Goal: Navigation & Orientation: Understand site structure

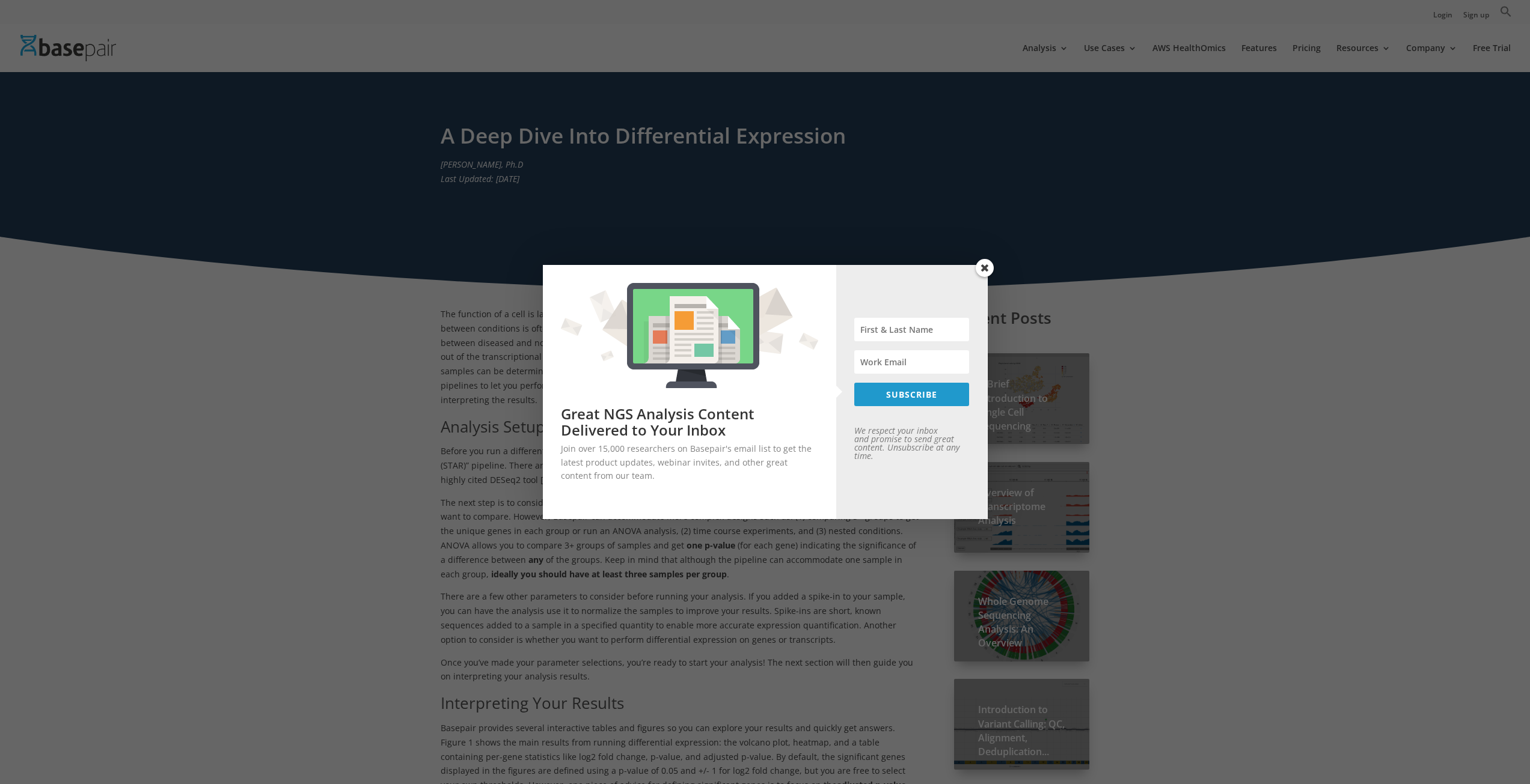
click at [985, 270] on span at bounding box center [985, 268] width 18 height 18
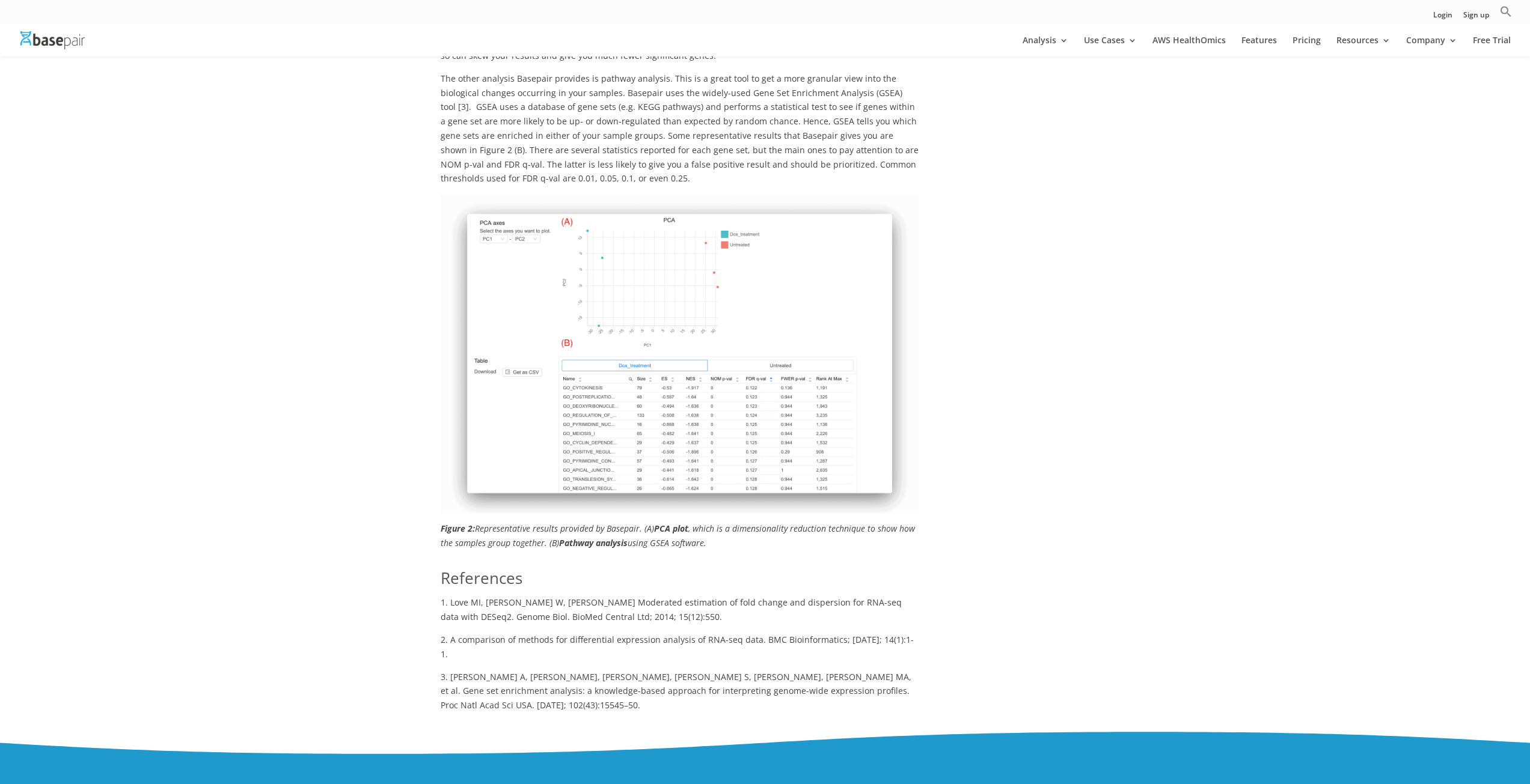
scroll to position [1302, 0]
click at [682, 395] on img at bounding box center [680, 353] width 478 height 319
click at [698, 420] on img at bounding box center [680, 353] width 478 height 319
click at [812, 428] on img at bounding box center [680, 353] width 478 height 319
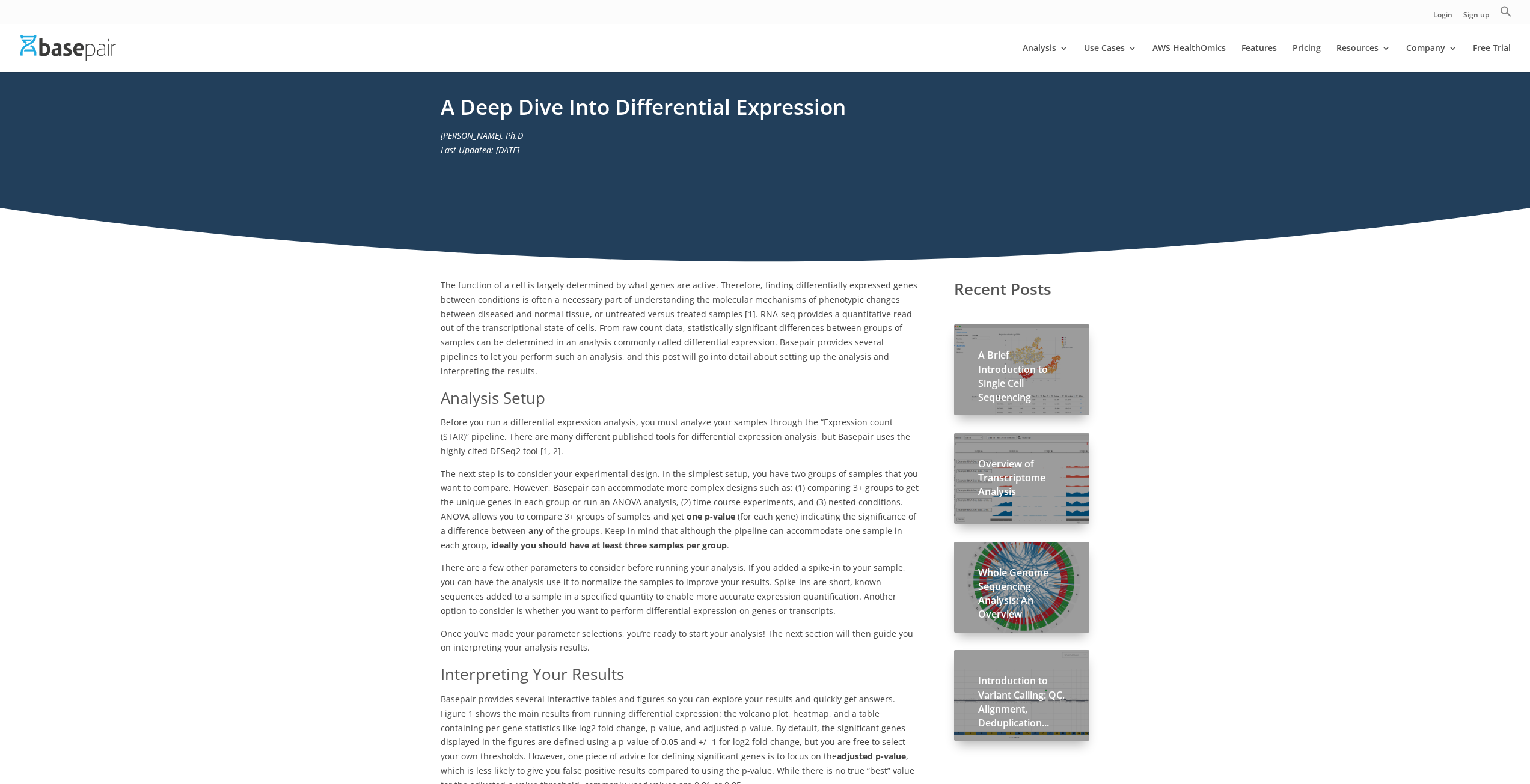
scroll to position [0, 0]
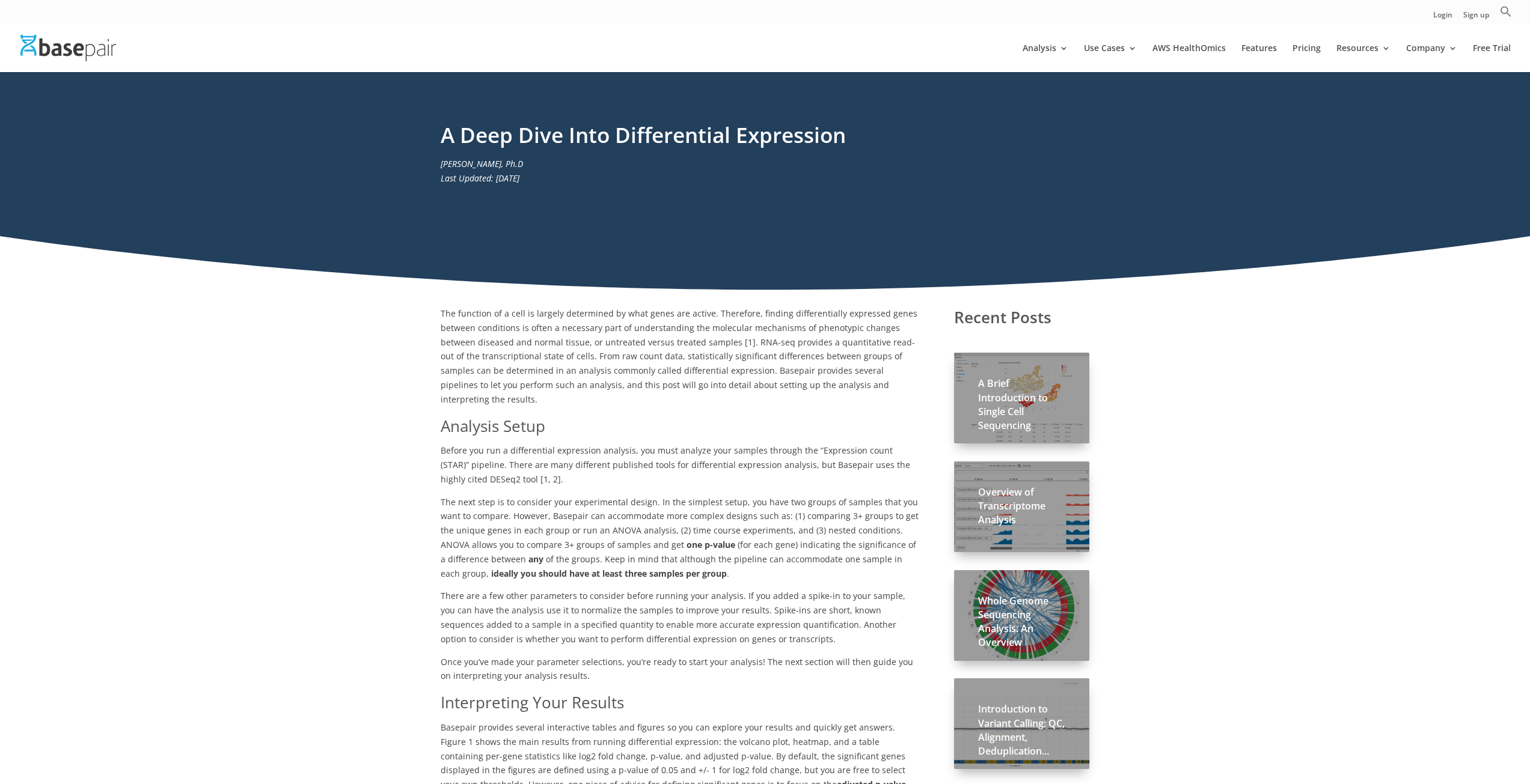
click at [1021, 404] on h2 "A Brief Introduction to Single Cell Sequencing" at bounding box center [1021, 408] width 87 height 62
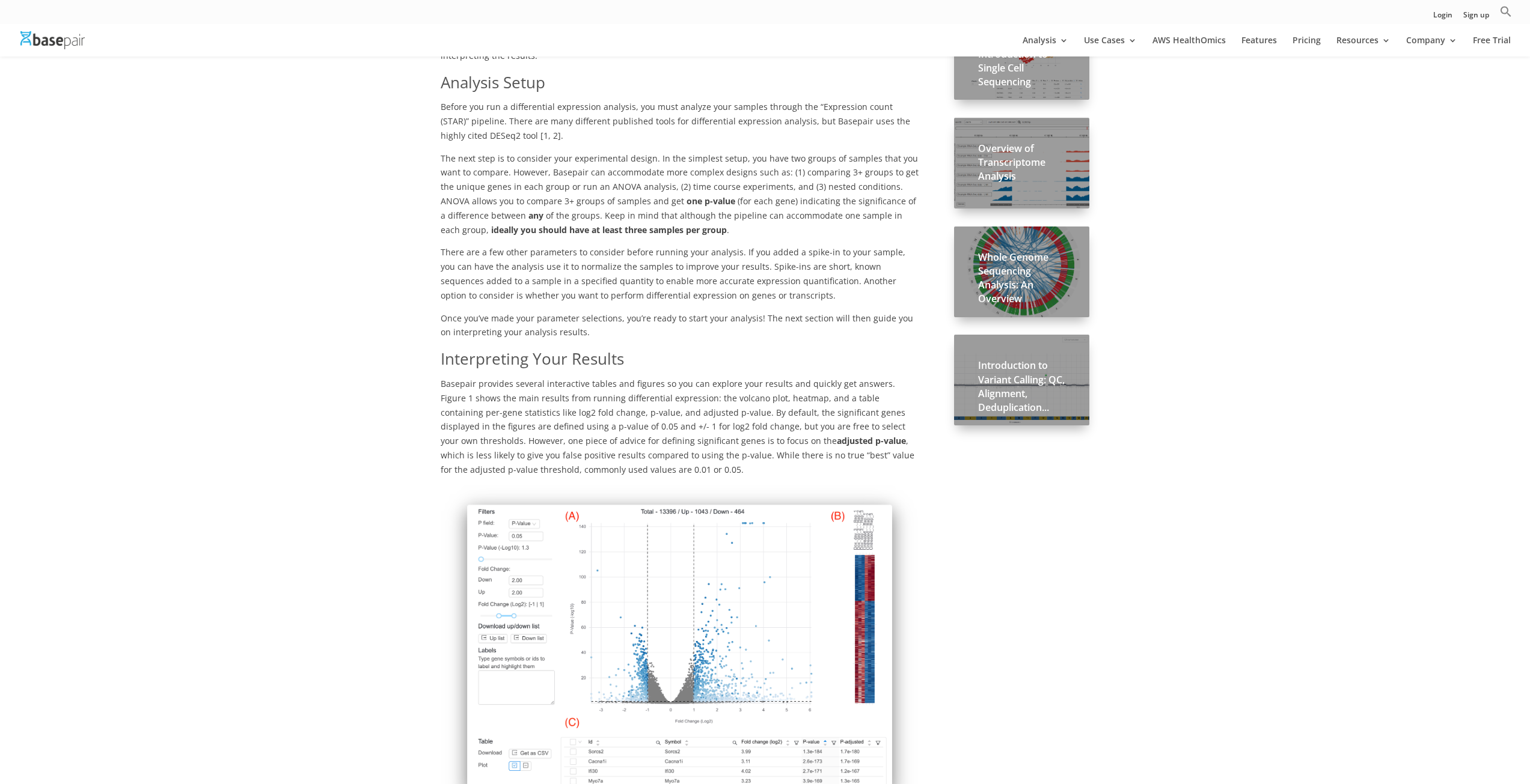
scroll to position [601, 0]
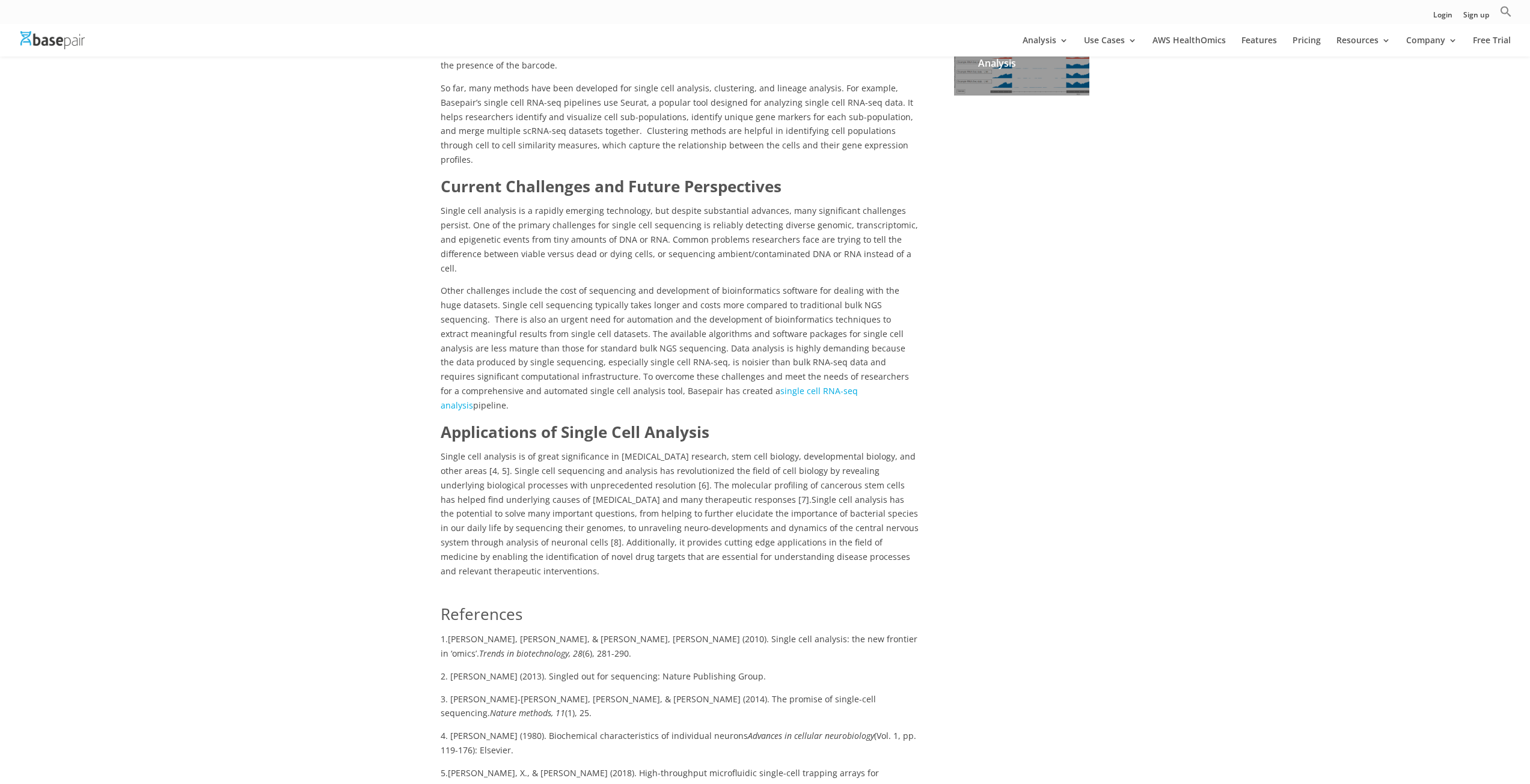
scroll to position [601, 0]
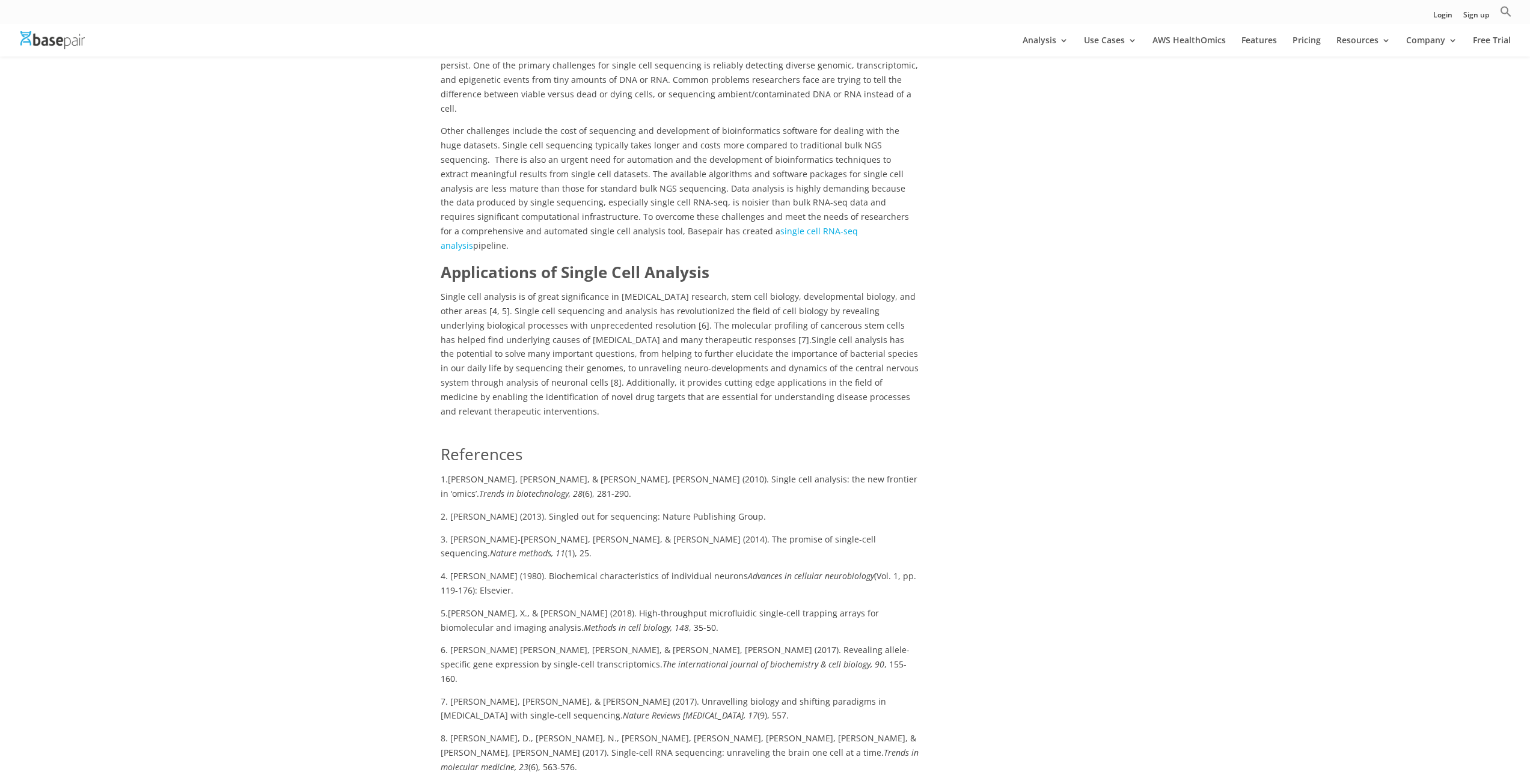
click at [70, 41] on img at bounding box center [52, 39] width 64 height 17
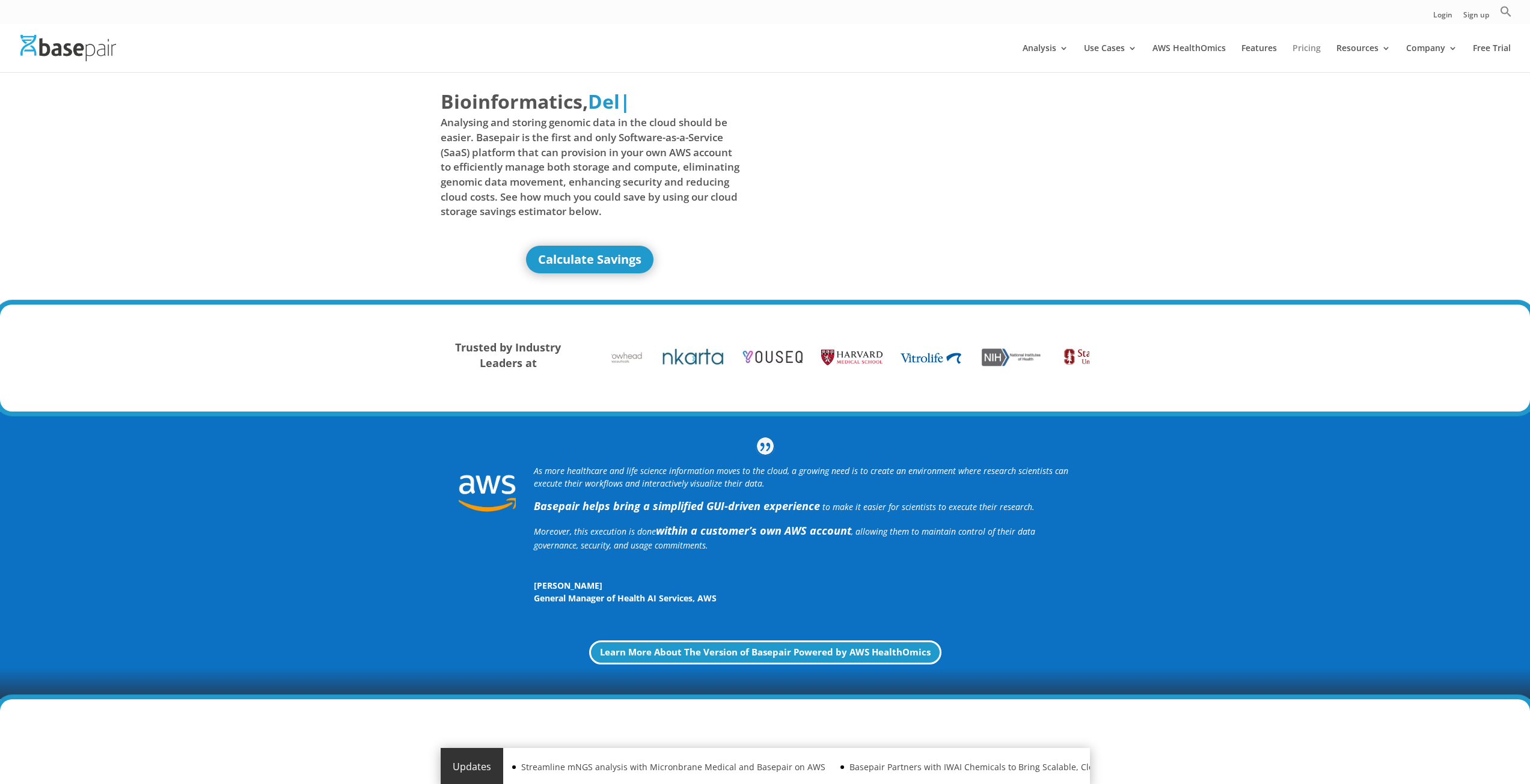
click at [1314, 50] on link "Pricing" at bounding box center [1307, 58] width 28 height 28
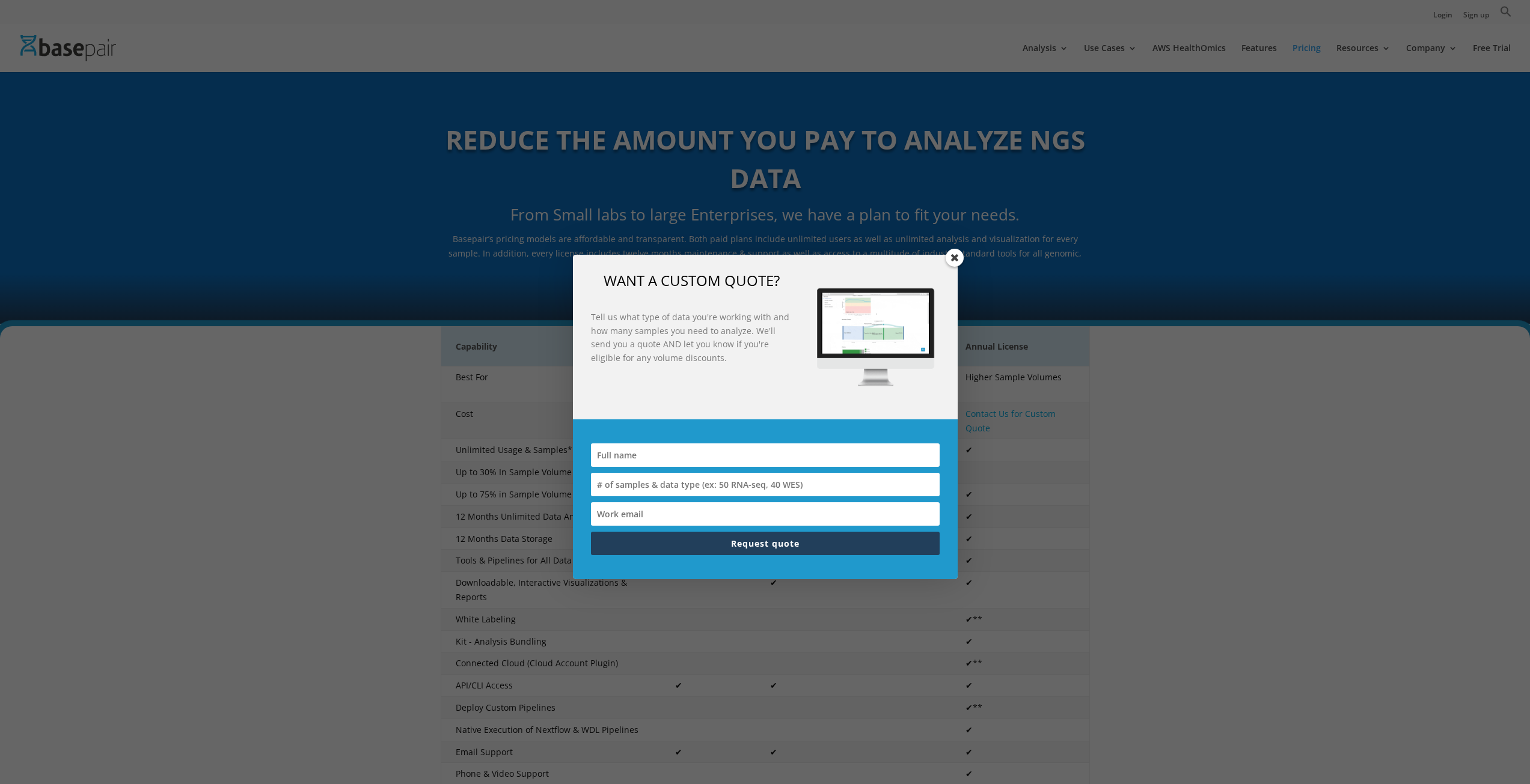
click at [953, 257] on span at bounding box center [955, 258] width 18 height 18
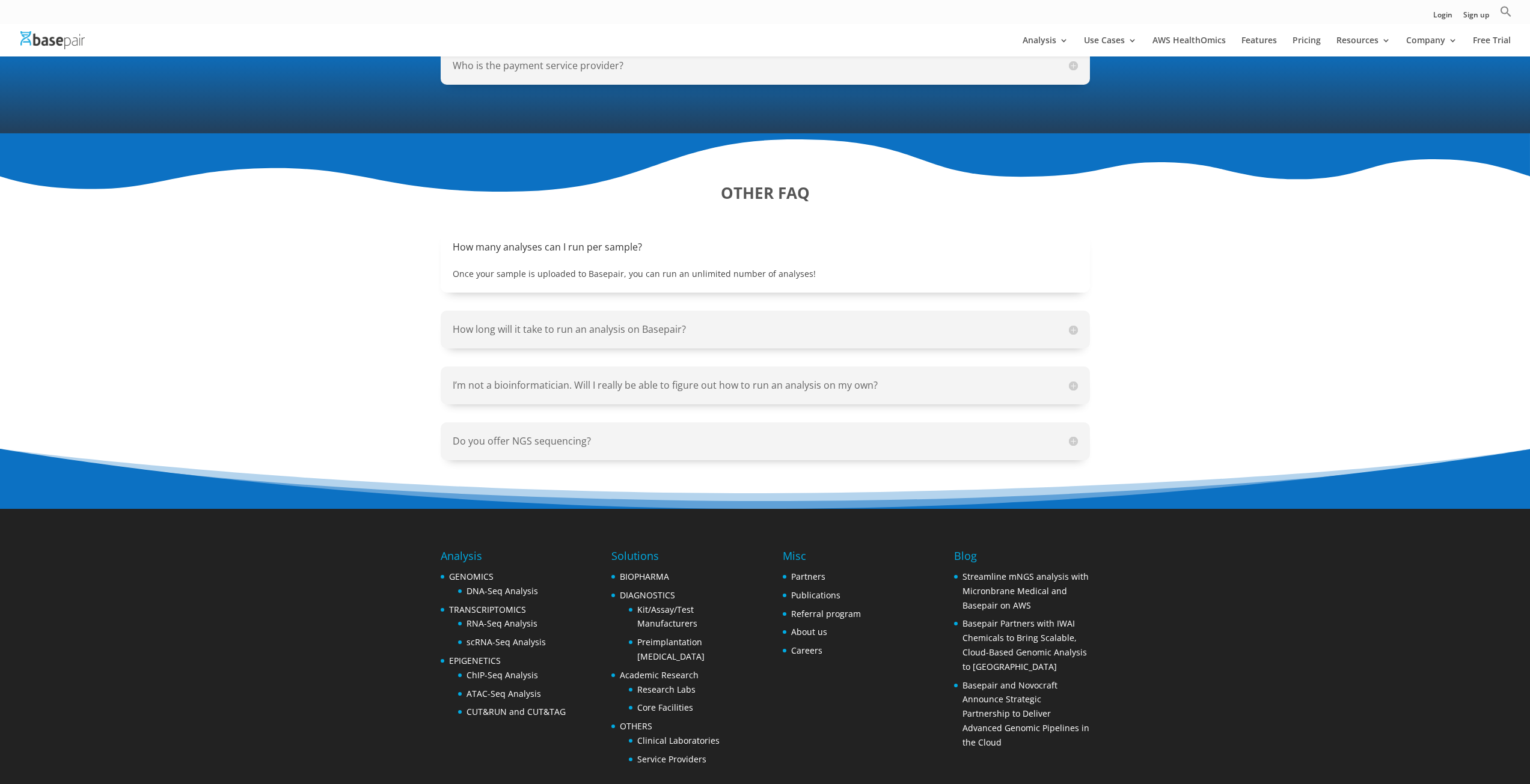
scroll to position [1202, 0]
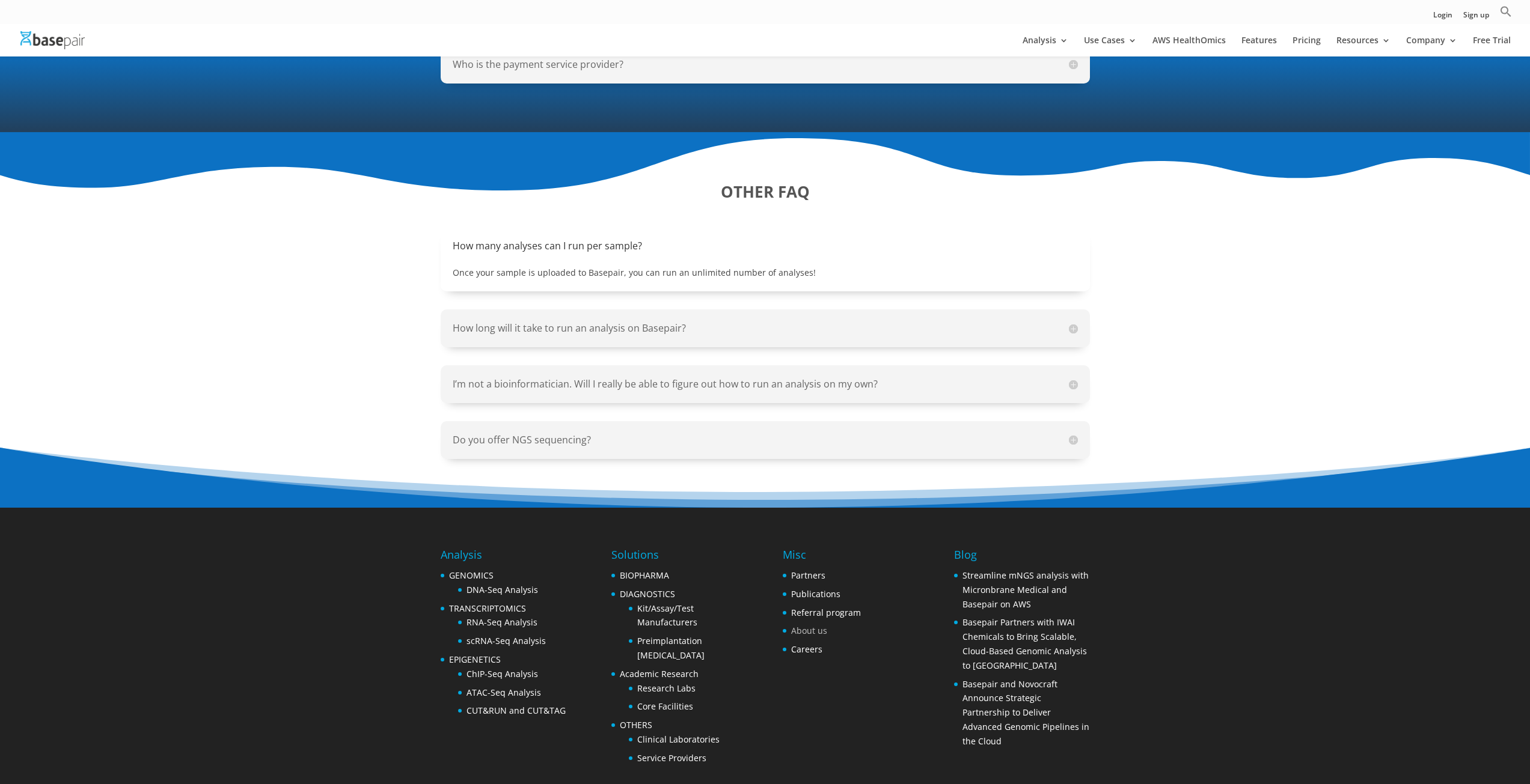
click at [804, 625] on link "About us" at bounding box center [809, 631] width 36 height 12
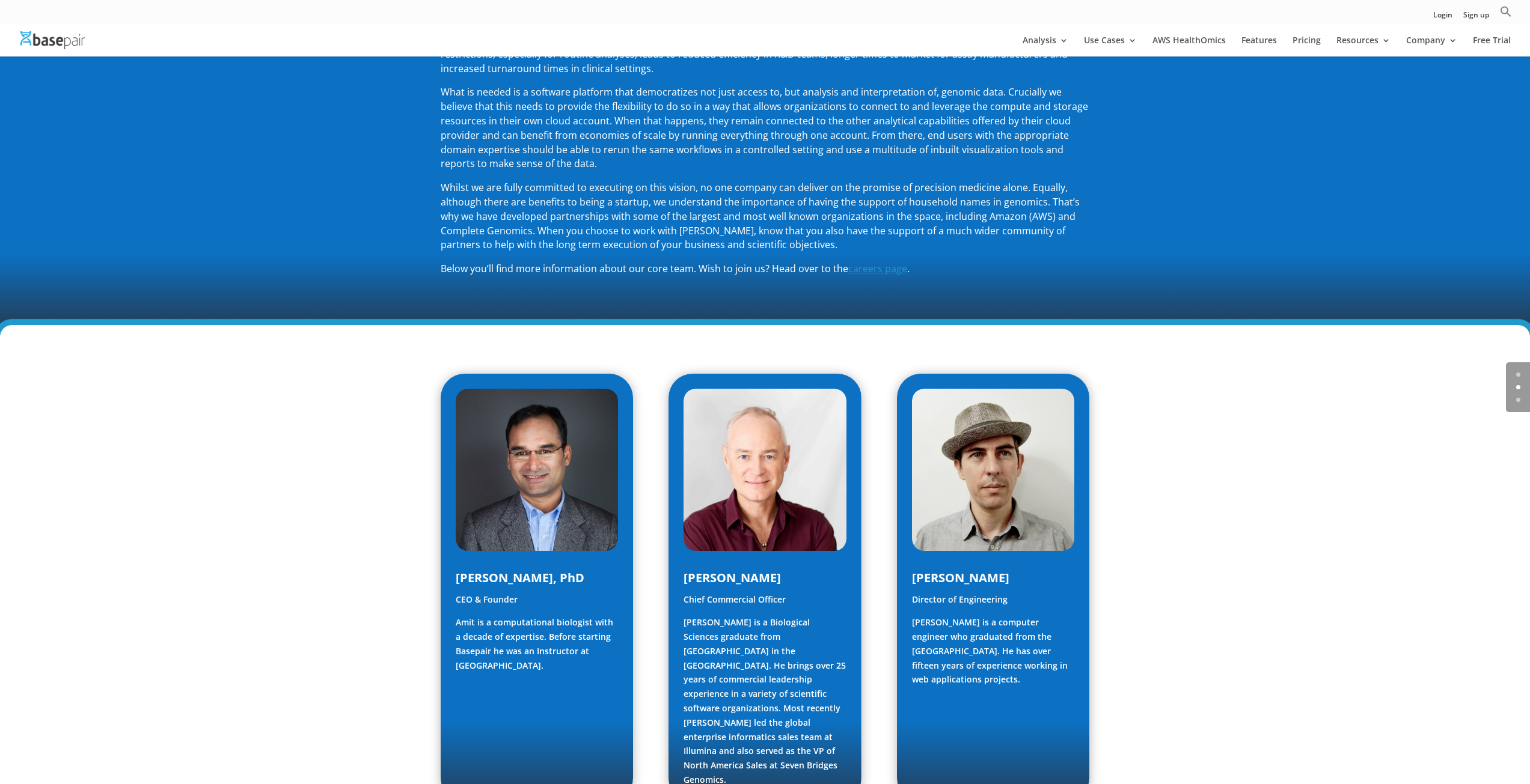
scroll to position [300, 0]
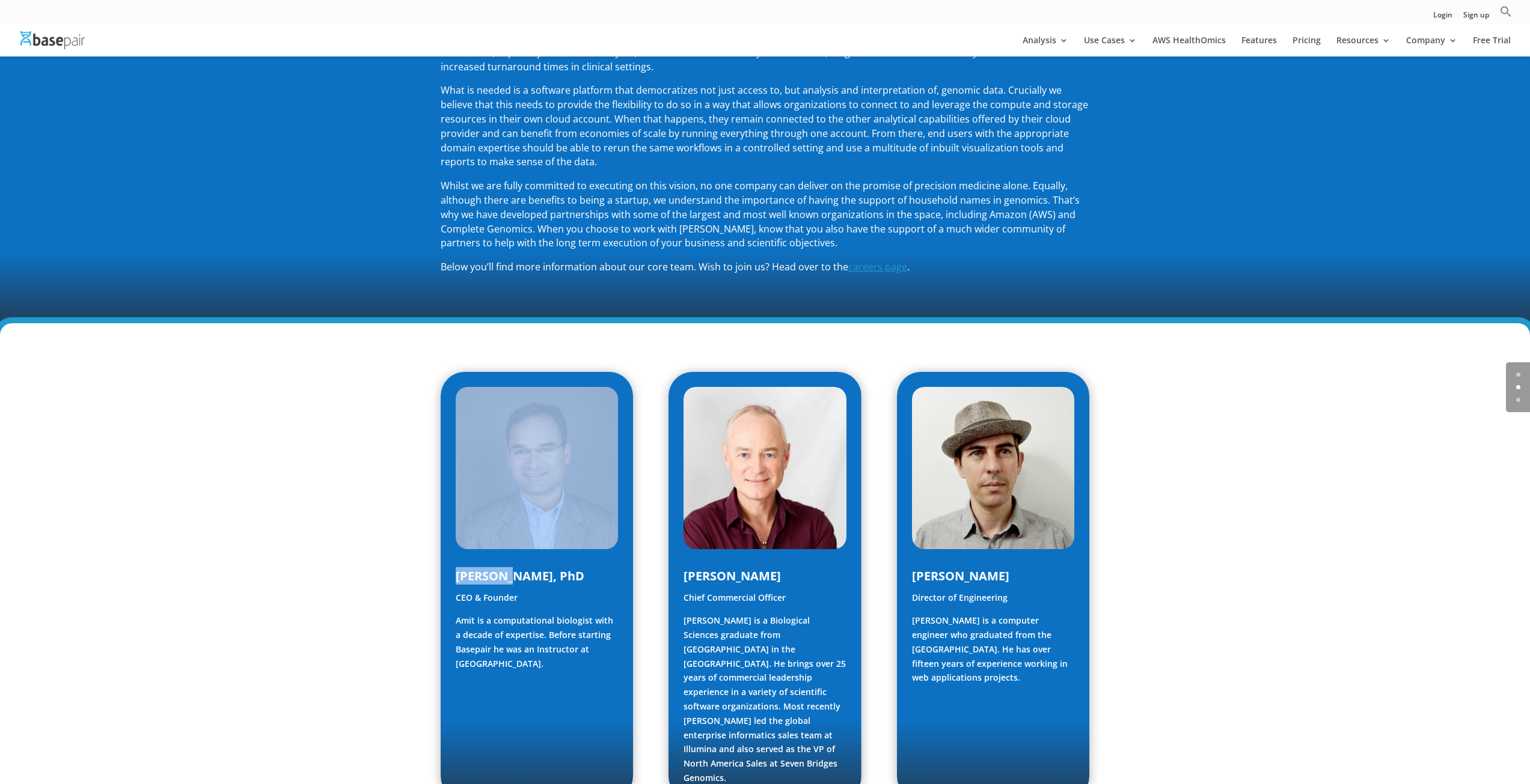
drag, startPoint x: 501, startPoint y: 572, endPoint x: 419, endPoint y: 552, distance: 84.4
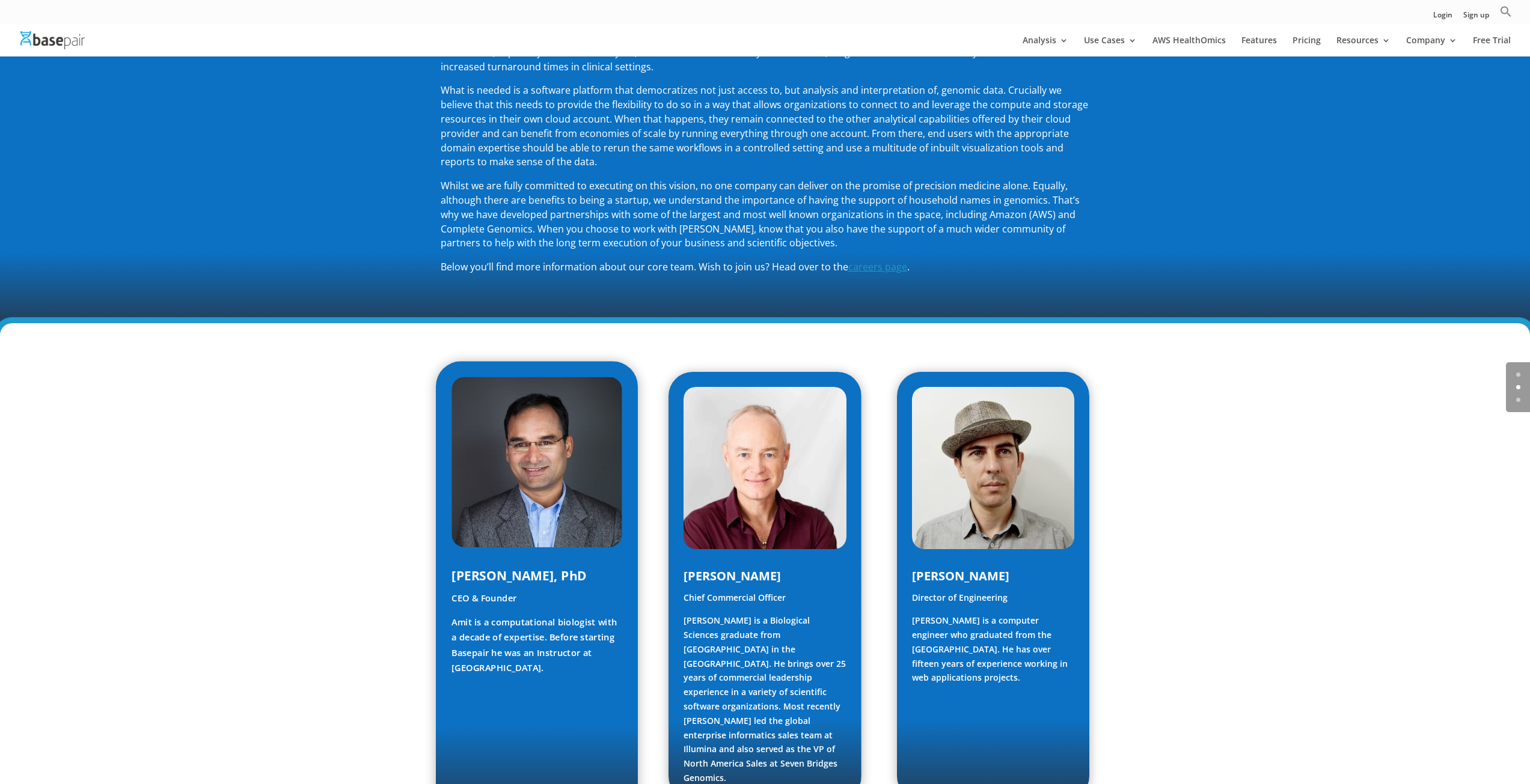
click at [469, 598] on p "CEO & Founder" at bounding box center [537, 603] width 171 height 24
drag, startPoint x: 521, startPoint y: 577, endPoint x: 450, endPoint y: 576, distance: 71.0
click at [450, 576] on div "[PERSON_NAME], PhD CEO & Founder [PERSON_NAME] is a computational biologist wit…" at bounding box center [537, 585] width 202 height 450
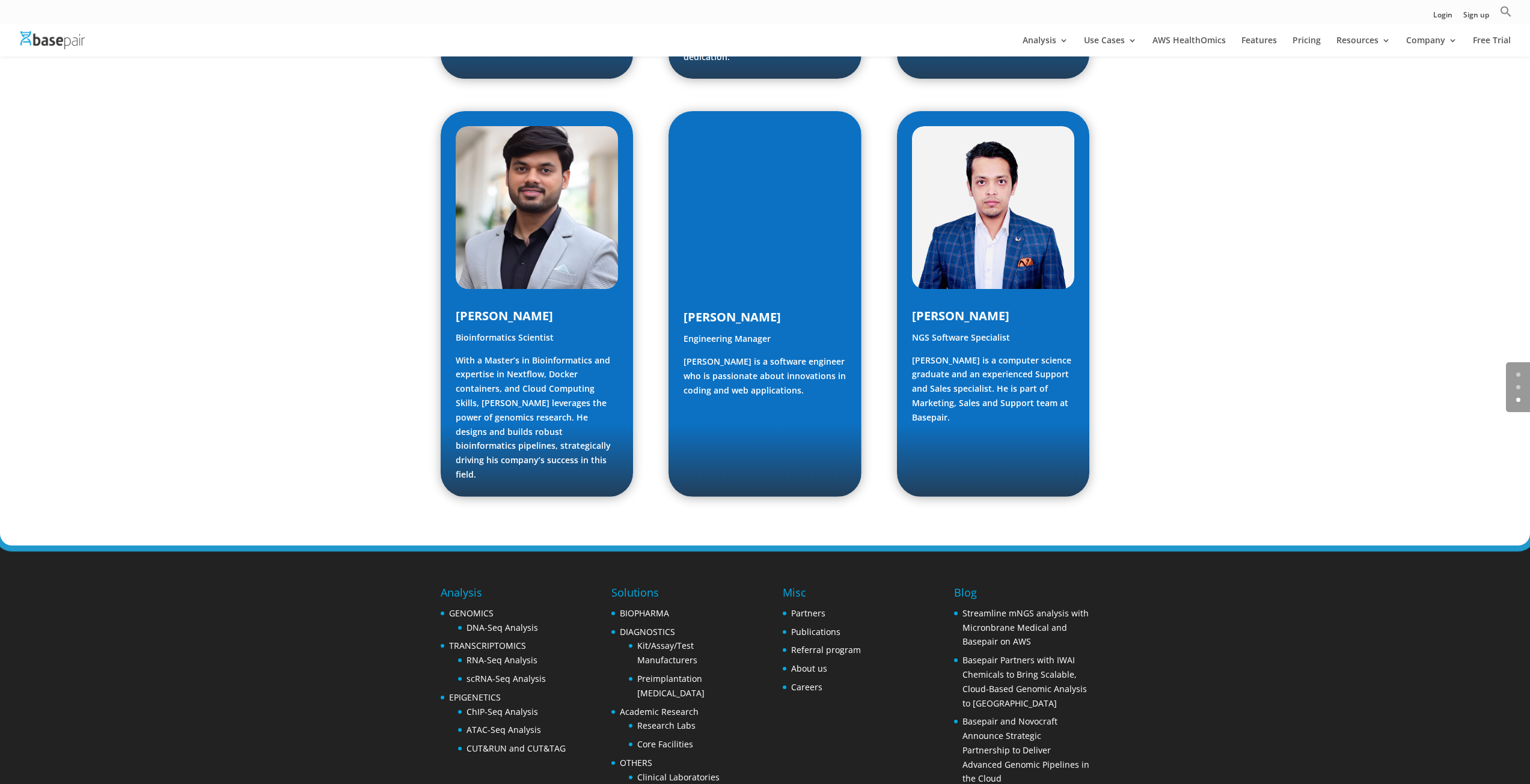
scroll to position [1573, 0]
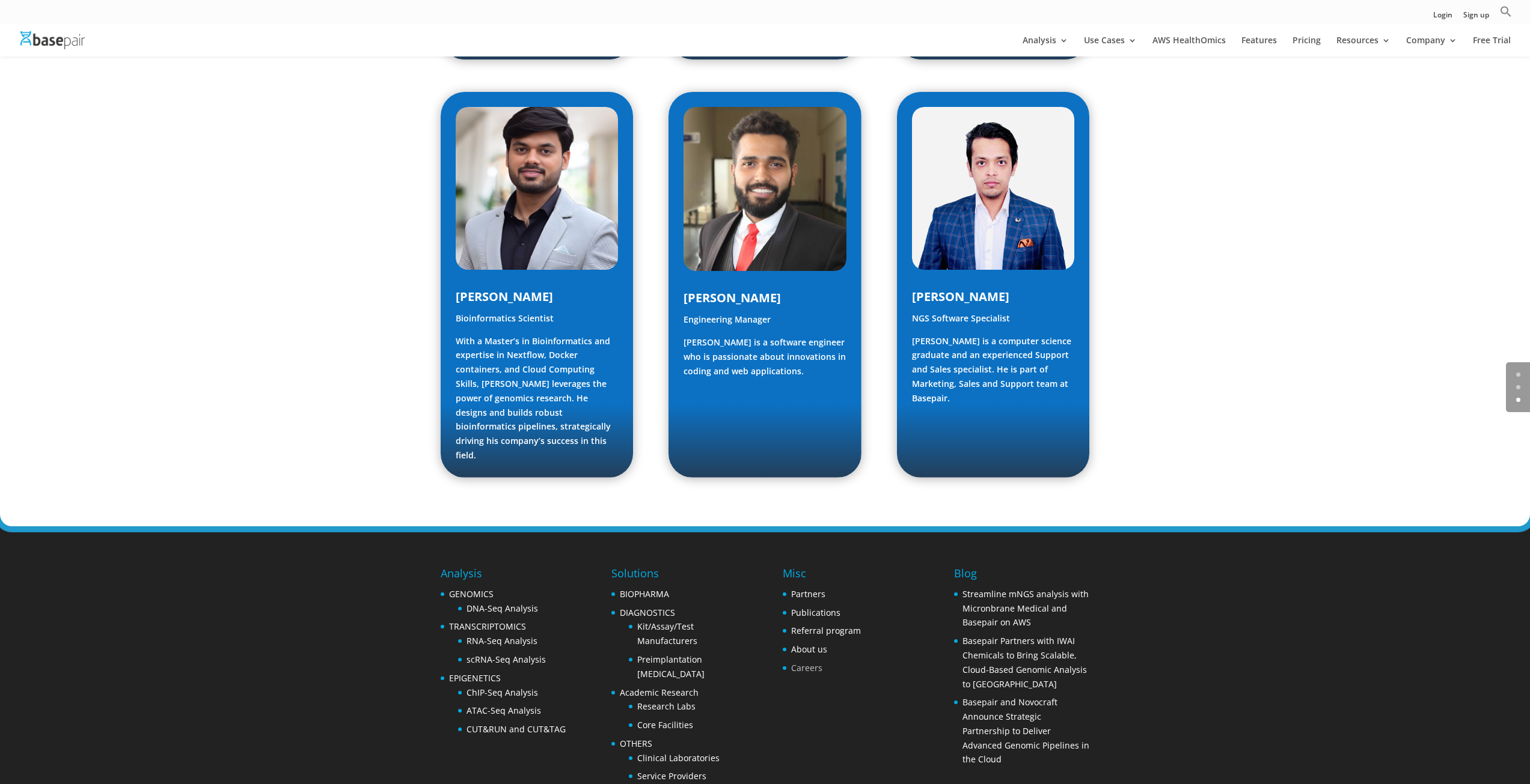
click at [818, 662] on link "Careers" at bounding box center [806, 668] width 31 height 12
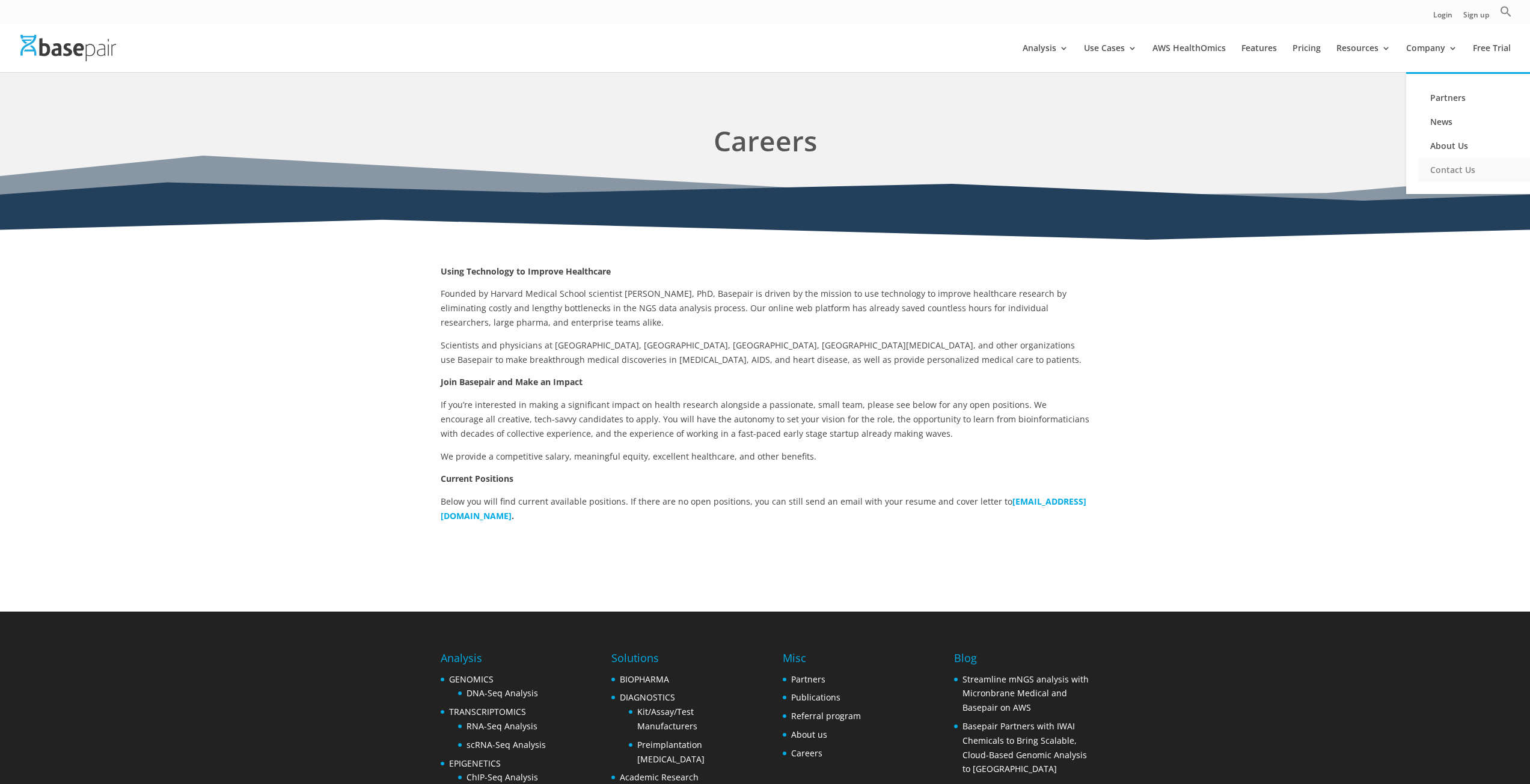
click at [1449, 165] on link "Contact Us" at bounding box center [1478, 169] width 120 height 24
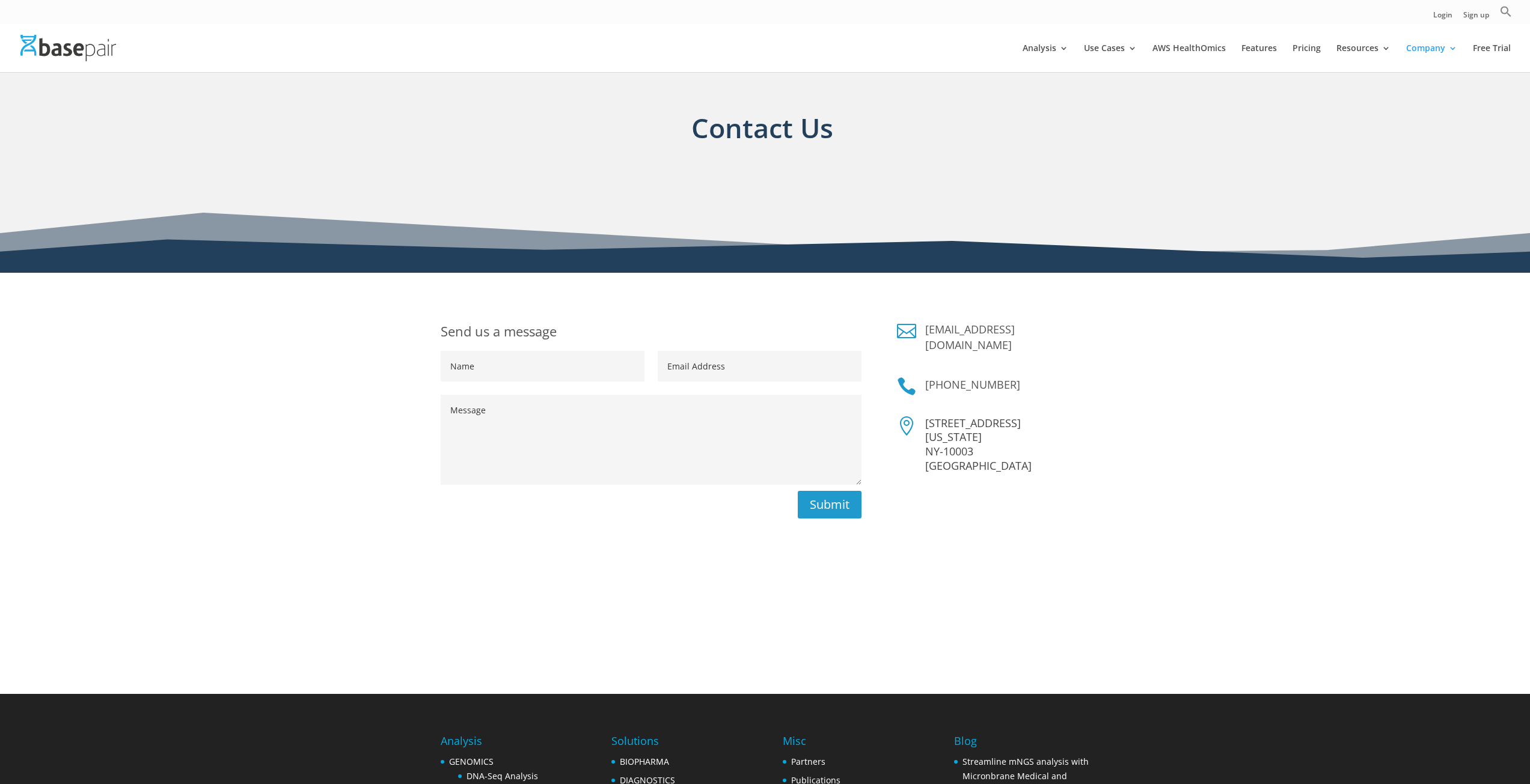
click at [89, 53] on img at bounding box center [69, 48] width 96 height 26
